Goal: Check status: Check status

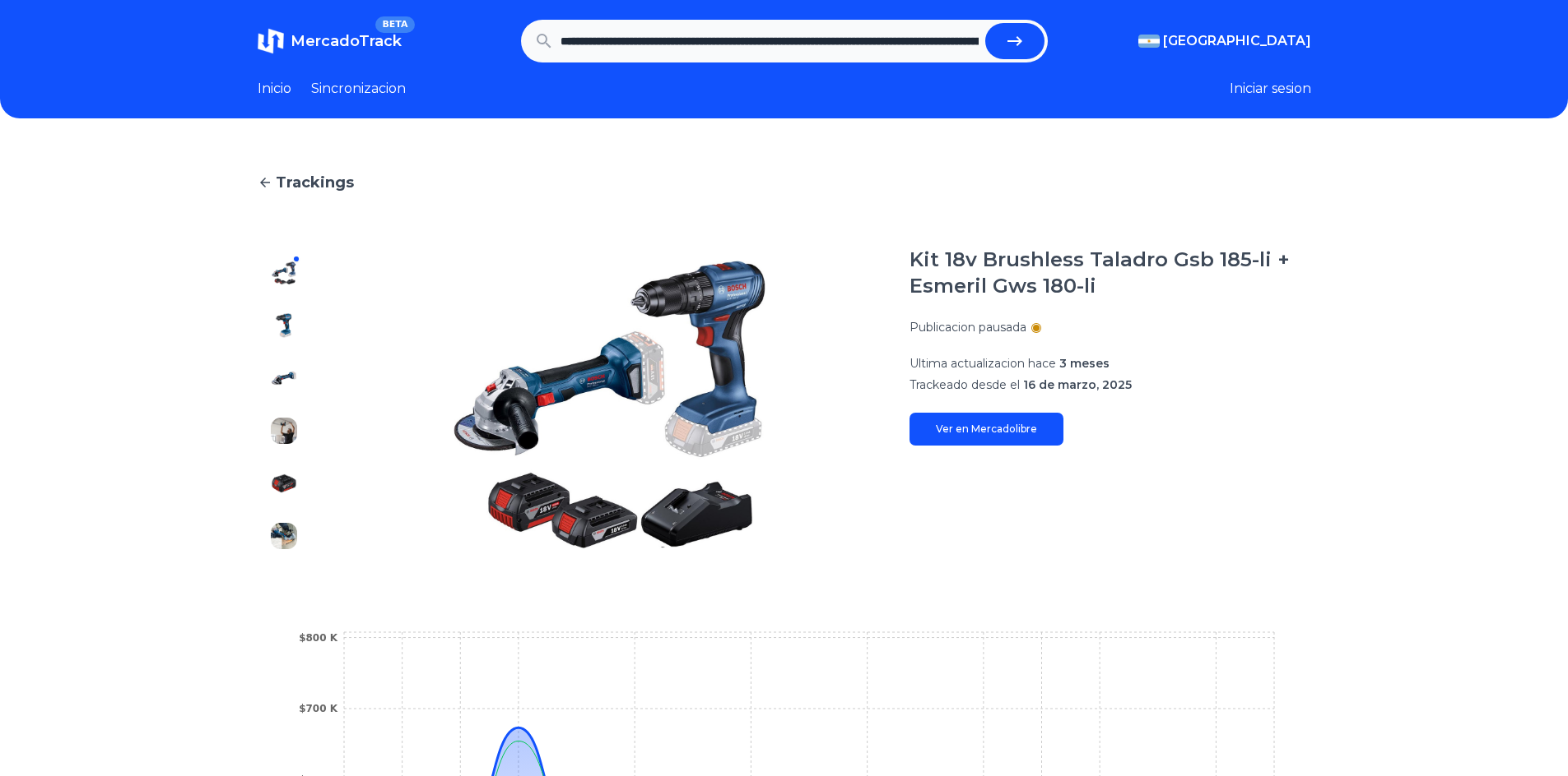
scroll to position [0, 5153]
click at [1004, 44] on button "submit" at bounding box center [1015, 41] width 60 height 36
type input "**********"
